Goal: Communication & Community: Ask a question

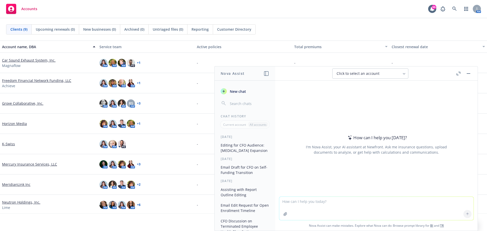
click at [313, 199] on textarea at bounding box center [376, 208] width 194 height 23
type textarea "Please update email for sales consultant request."
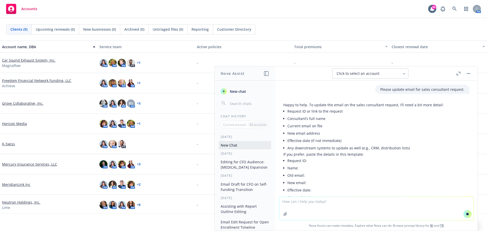
click at [301, 203] on textarea at bounding box center [376, 208] width 194 height 23
paste textarea "Do you have any client overview on Amwins, specifically outlining their financi…"
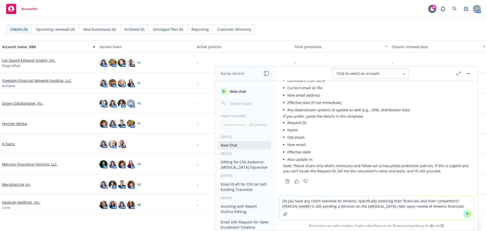
click at [467, 214] on button at bounding box center [467, 214] width 8 height 8
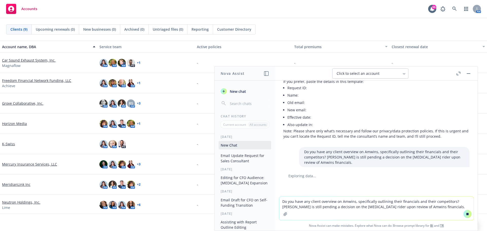
scroll to position [75, 0]
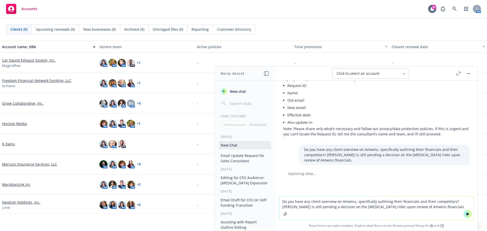
click at [334, 207] on textarea "Do you have any client overview on Amwins, specifically outlining their financi…" at bounding box center [376, 208] width 194 height 23
click at [313, 203] on textarea "Do you have any client overview on Amwins, specifically outlining their financi…" at bounding box center [376, 208] width 194 height 23
paste textarea "ompany"
type textarea "Do you have any company overview on Amwins, specifically outlining their financ…"
click at [466, 215] on icon at bounding box center [467, 214] width 2 height 2
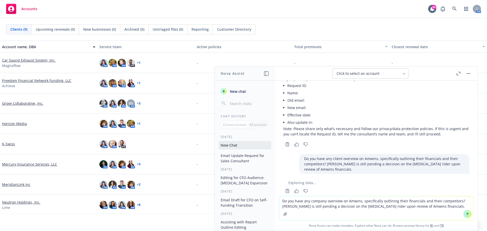
scroll to position [94, 0]
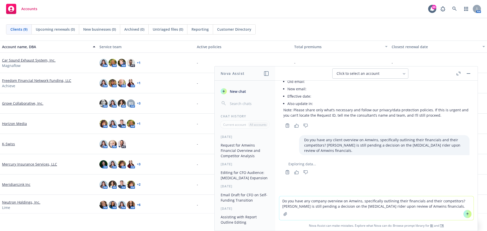
click at [466, 214] on icon at bounding box center [467, 214] width 4 height 4
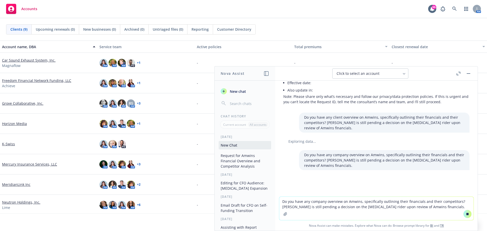
scroll to position [113, 0]
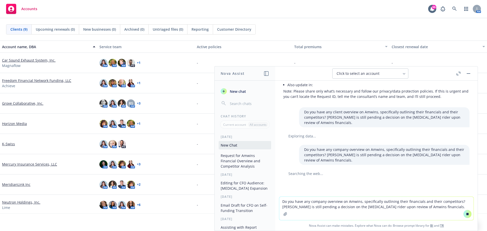
click at [294, 205] on textarea "Do you have any company overview on Amwins, specifically outlining their financ…" at bounding box center [376, 208] width 194 height 23
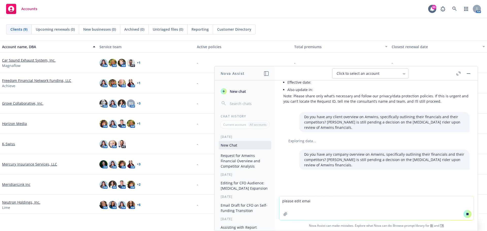
scroll to position [113, 0]
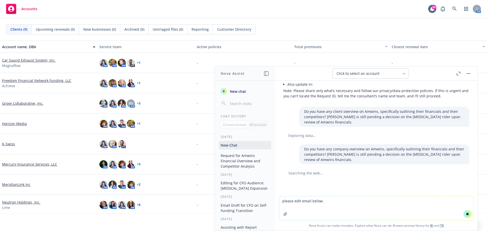
click at [466, 213] on icon at bounding box center [467, 214] width 4 height 4
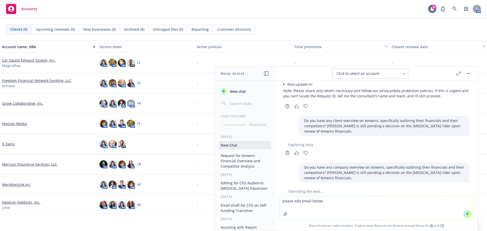
scroll to position [140, 0]
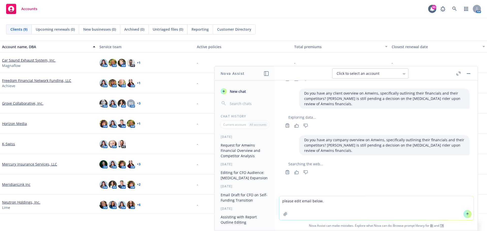
click at [300, 202] on textarea "please edit email below." at bounding box center [376, 208] width 194 height 24
click at [467, 213] on button at bounding box center [467, 214] width 8 height 8
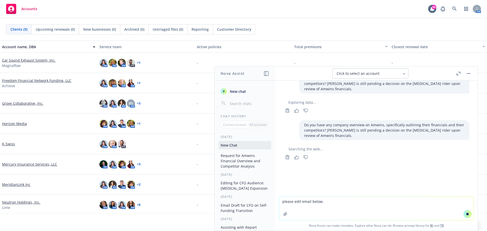
scroll to position [134, 0]
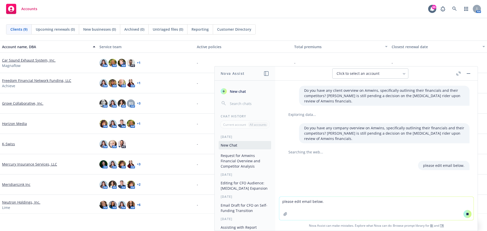
paste textarea "Do you have any company overview on Amwins, specifically outlining their financ…"
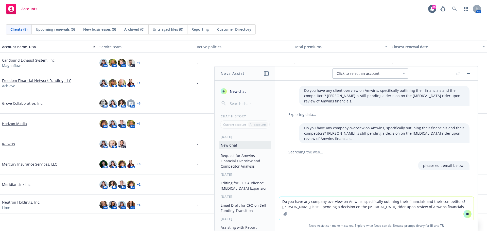
scroll to position [135, 0]
type textarea "Do you have any company overview on Amwins, specifically outlining their financ…"
click at [466, 213] on icon at bounding box center [467, 214] width 2 height 2
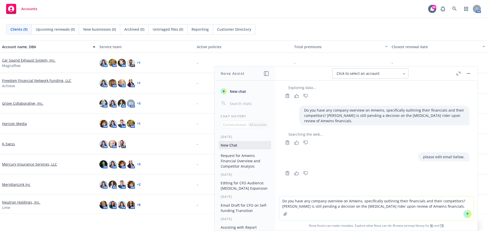
scroll to position [171, 0]
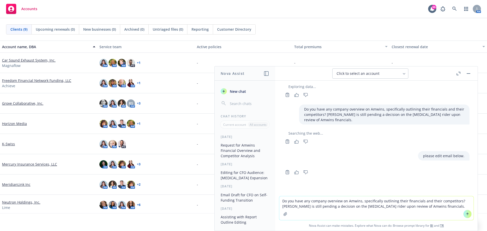
click at [465, 213] on icon at bounding box center [467, 214] width 4 height 4
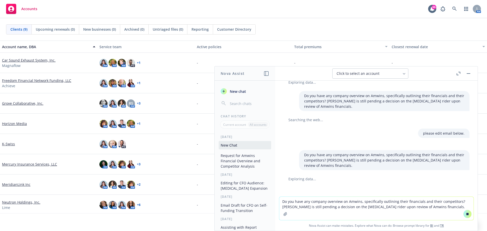
scroll to position [172, 0]
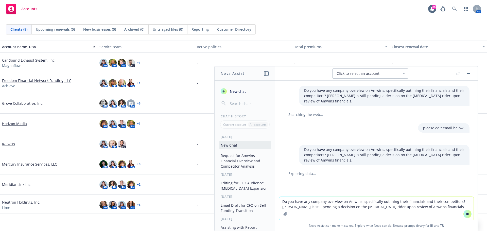
click at [238, 91] on span "New chat" at bounding box center [237, 91] width 17 height 5
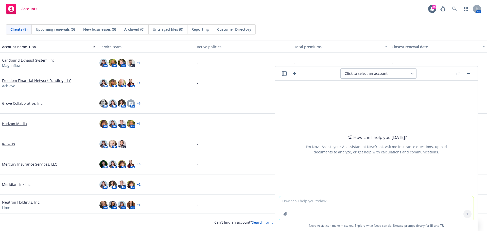
click at [317, 203] on textarea at bounding box center [376, 208] width 194 height 24
type textarea "please edit email below"
click at [467, 212] on button at bounding box center [467, 214] width 8 height 8
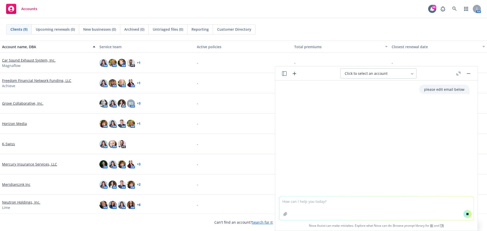
paste textarea "Do you have any company overview on Amwins, specifically outlining their financ…"
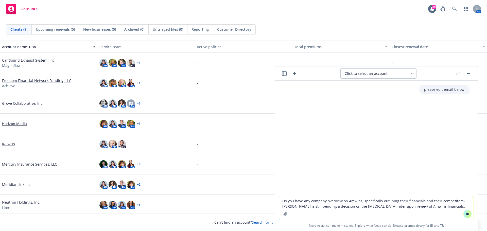
type textarea "Do you have any company overview on Amwins, specifically outlining their financ…"
click at [465, 212] on icon at bounding box center [467, 214] width 4 height 4
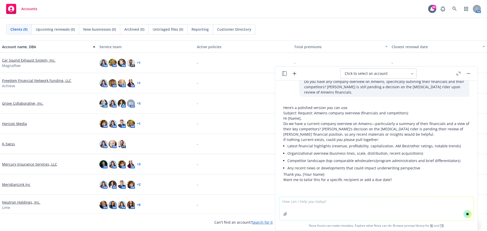
scroll to position [48, 0]
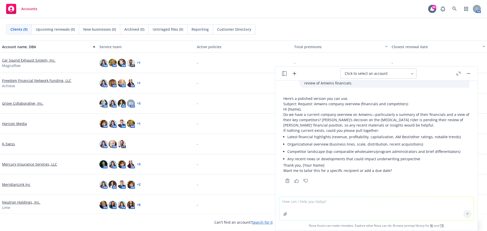
click at [282, 113] on div "Here’s a polished version you can use. Subject: Request: Amwins company overvie…" at bounding box center [376, 139] width 194 height 91
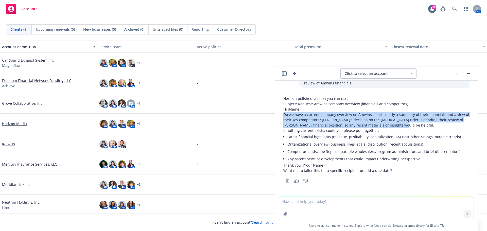
drag, startPoint x: 284, startPoint y: 114, endPoint x: 407, endPoint y: 125, distance: 124.2
click at [407, 125] on p "Do we have a current company overview on Amwins—particularly a summary of their…" at bounding box center [376, 120] width 186 height 16
copy p "Do we have a current company overview on Amwins—particularly a summary of their…"
click at [285, 74] on icon "button" at bounding box center [284, 73] width 5 height 5
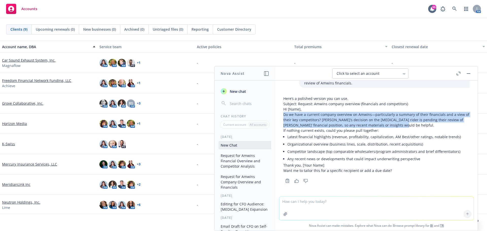
click at [237, 92] on span "New chat" at bounding box center [237, 91] width 17 height 5
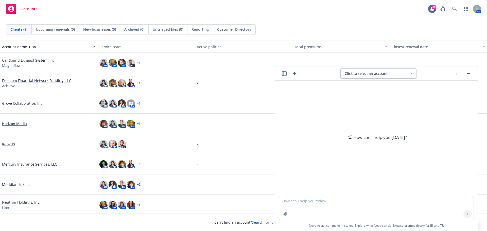
click at [332, 206] on textarea at bounding box center [376, 208] width 194 height 24
type textarea "E"
type textarea "Please edit email below."
click at [466, 215] on icon at bounding box center [467, 214] width 4 height 4
click at [305, 201] on textarea at bounding box center [376, 208] width 194 height 23
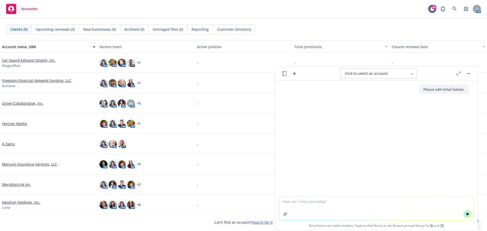
paste textarea "Thank you for the stop loss confirmation below. We’re securing the additional c…"
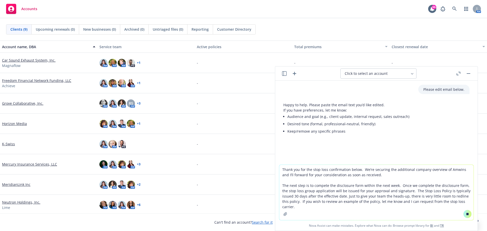
type textarea "Thank you for the stop loss confirmation below. We’re securing the additional c…"
click at [466, 213] on icon at bounding box center [467, 214] width 2 height 2
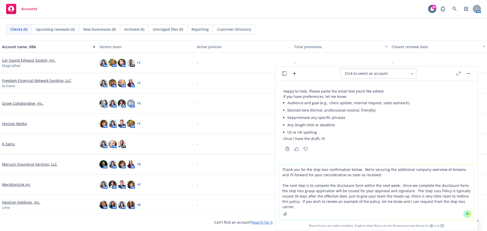
click at [466, 213] on icon at bounding box center [467, 213] width 2 height 1
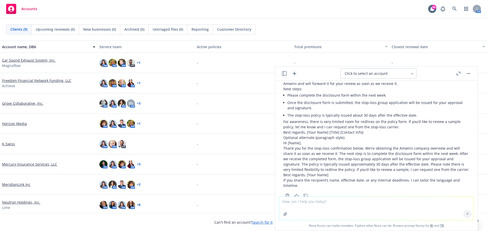
scroll to position [172, 0]
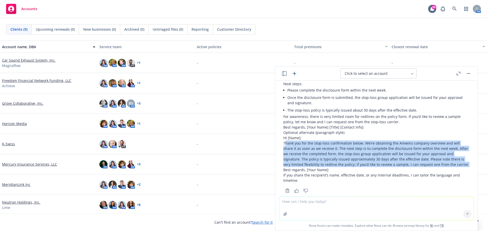
drag, startPoint x: 284, startPoint y: 143, endPoint x: 334, endPoint y: 167, distance: 55.4
click at [334, 167] on p "Thank you for the stop‑loss confirmation below. We’re obtaining the Amwins comp…" at bounding box center [376, 153] width 186 height 27
copy p "[PERSON_NAME] you for the stop‑loss confirmation below. We’re obtaining the Amw…"
